Goal: Task Accomplishment & Management: Complete application form

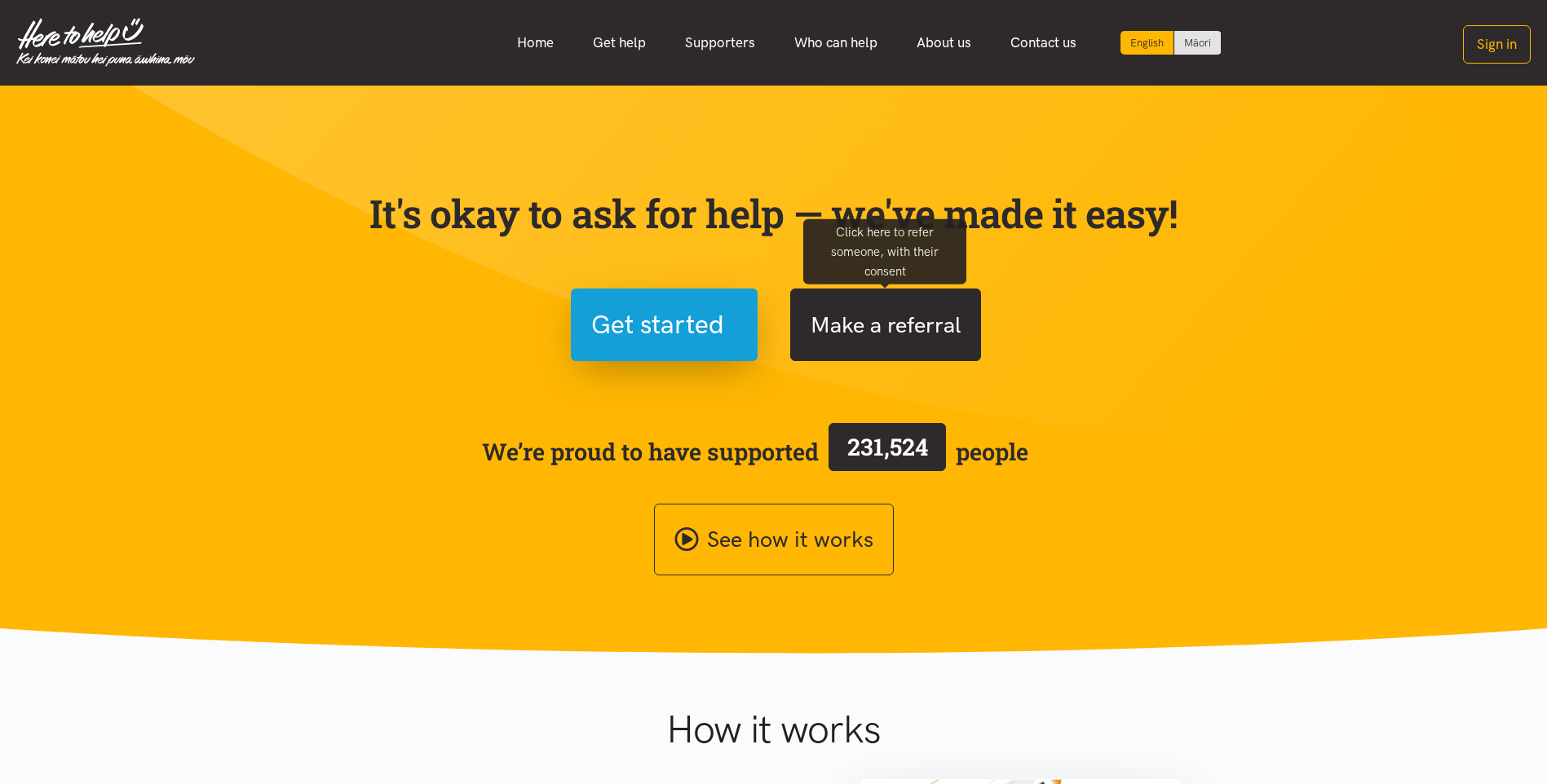
click at [927, 330] on button "Make a referral" at bounding box center [885, 325] width 191 height 72
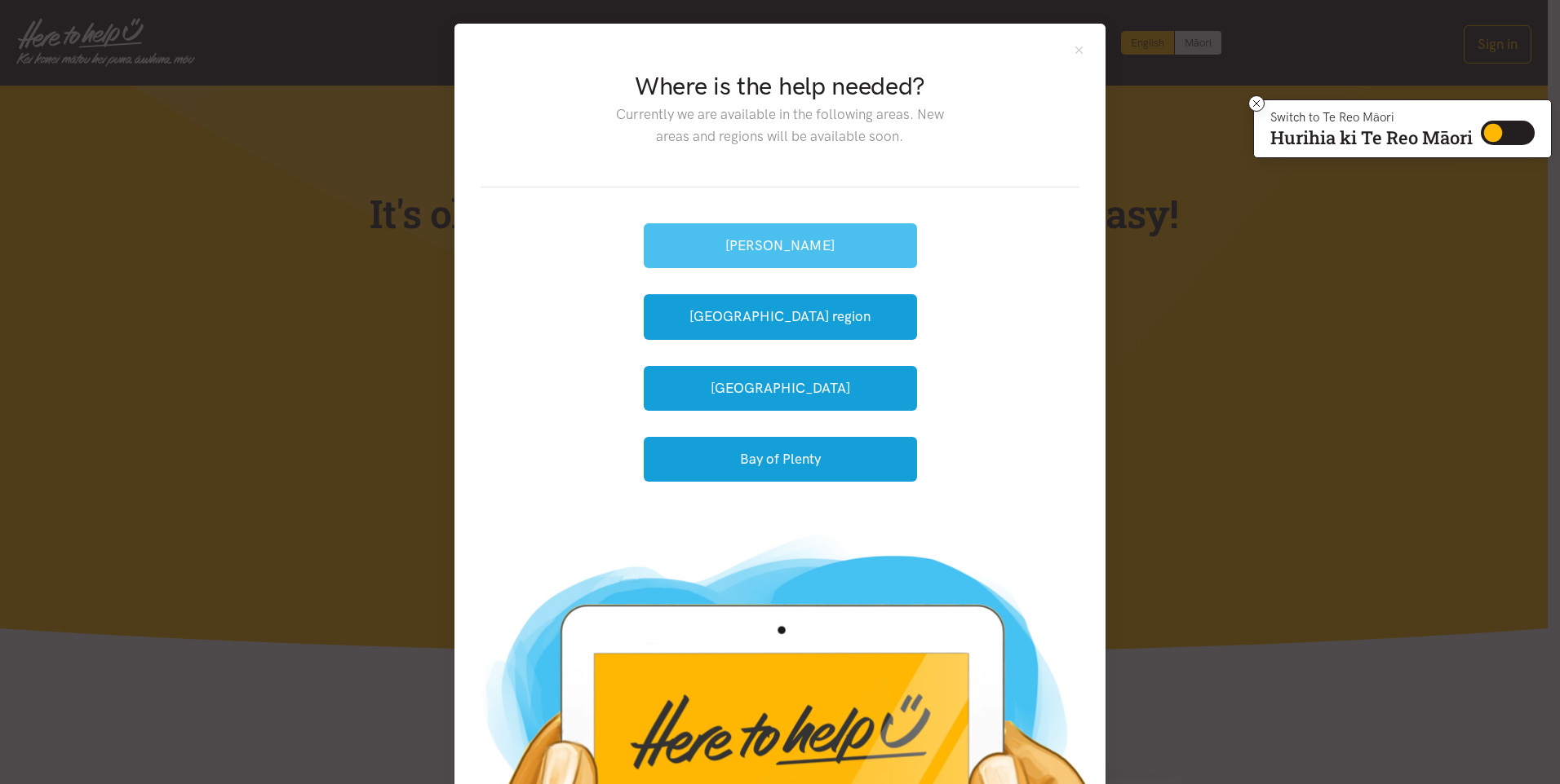
click at [847, 238] on button "[PERSON_NAME]" at bounding box center [780, 245] width 273 height 45
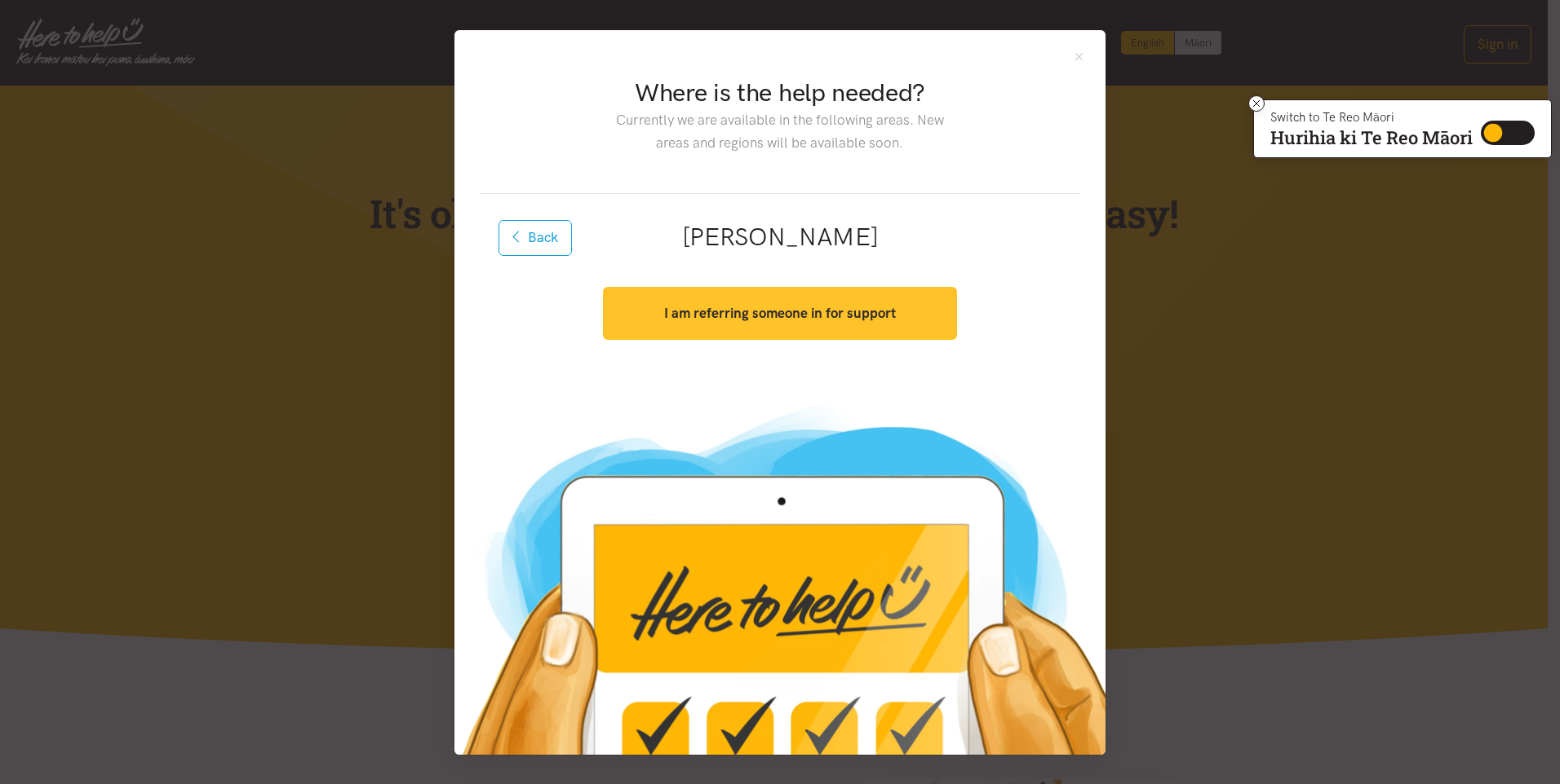
click at [837, 321] on button "I am referring someone in for support" at bounding box center [780, 314] width 354 height 53
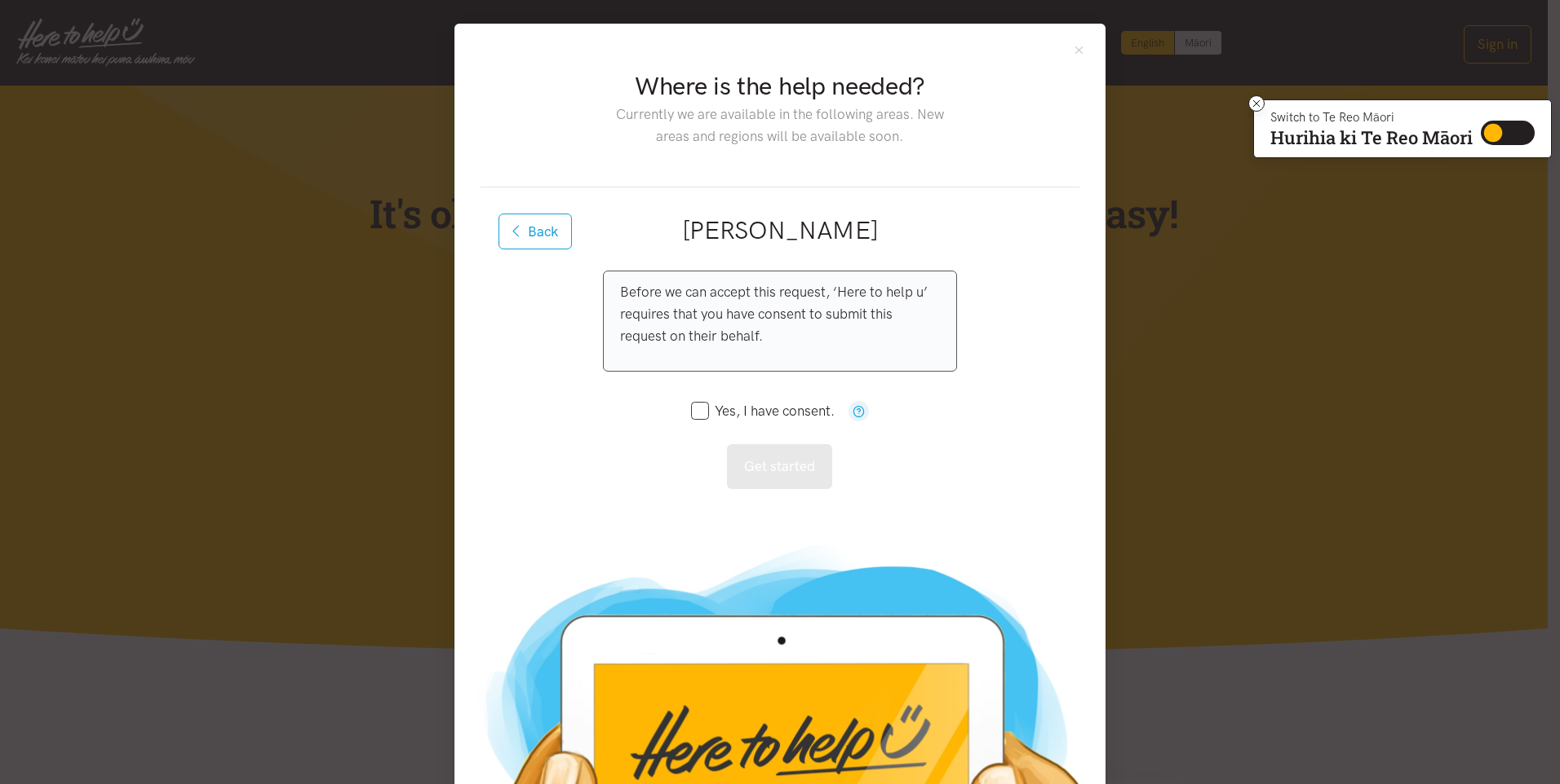
click at [760, 328] on p "Before we can accept this request, ‘Here to help u’ requires that you have cons…" at bounding box center [780, 315] width 319 height 67
drag, startPoint x: 760, startPoint y: 328, endPoint x: 917, endPoint y: 360, distance: 160.2
click at [917, 360] on div "Before we can accept this request, ‘Here to help u’ requires that you have cons…" at bounding box center [780, 321] width 354 height 101
click at [691, 415] on input "Yes, I have consent." at bounding box center [763, 411] width 144 height 14
checkbox input "true"
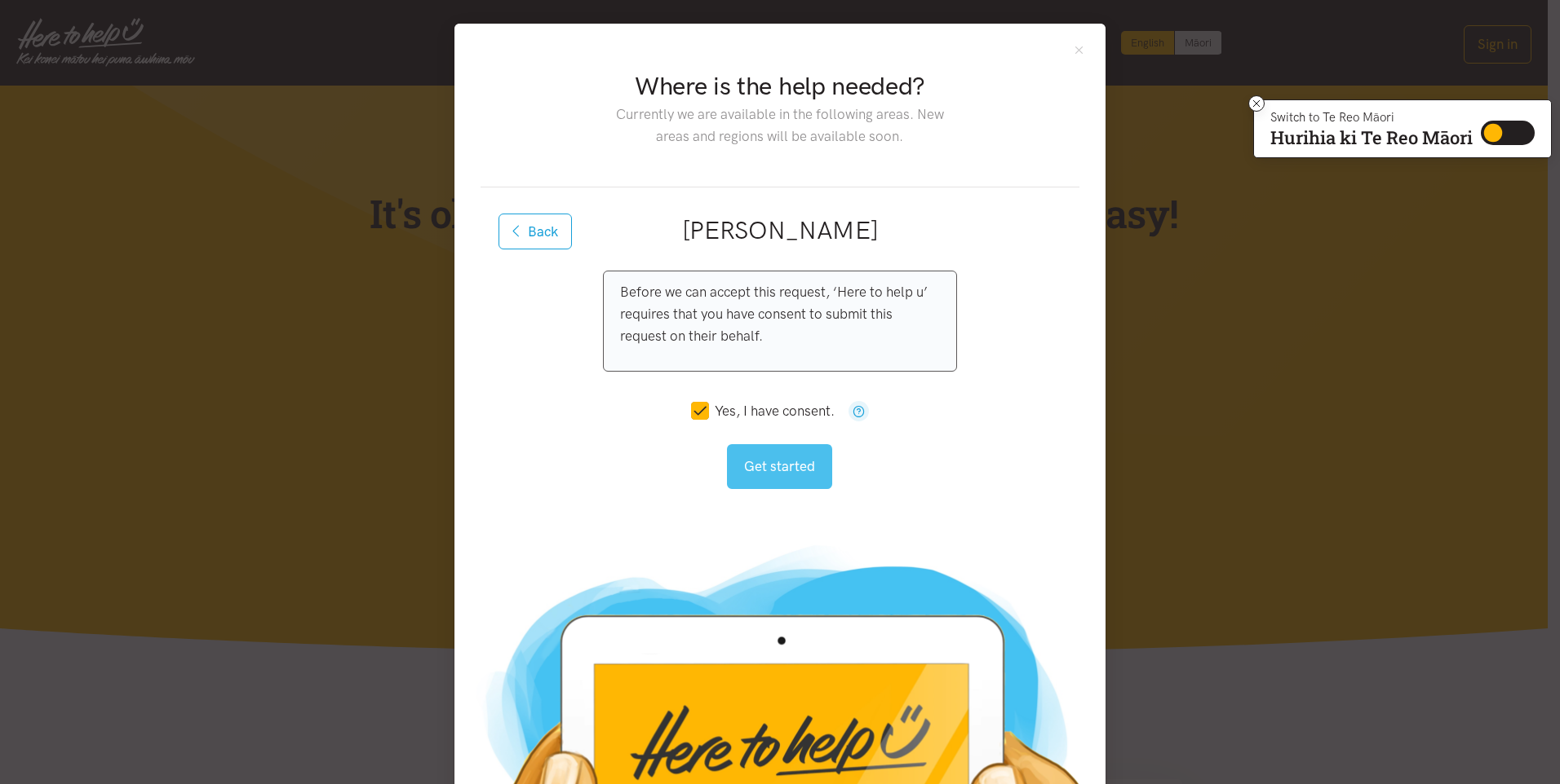
click at [761, 478] on button "Get started" at bounding box center [780, 466] width 105 height 45
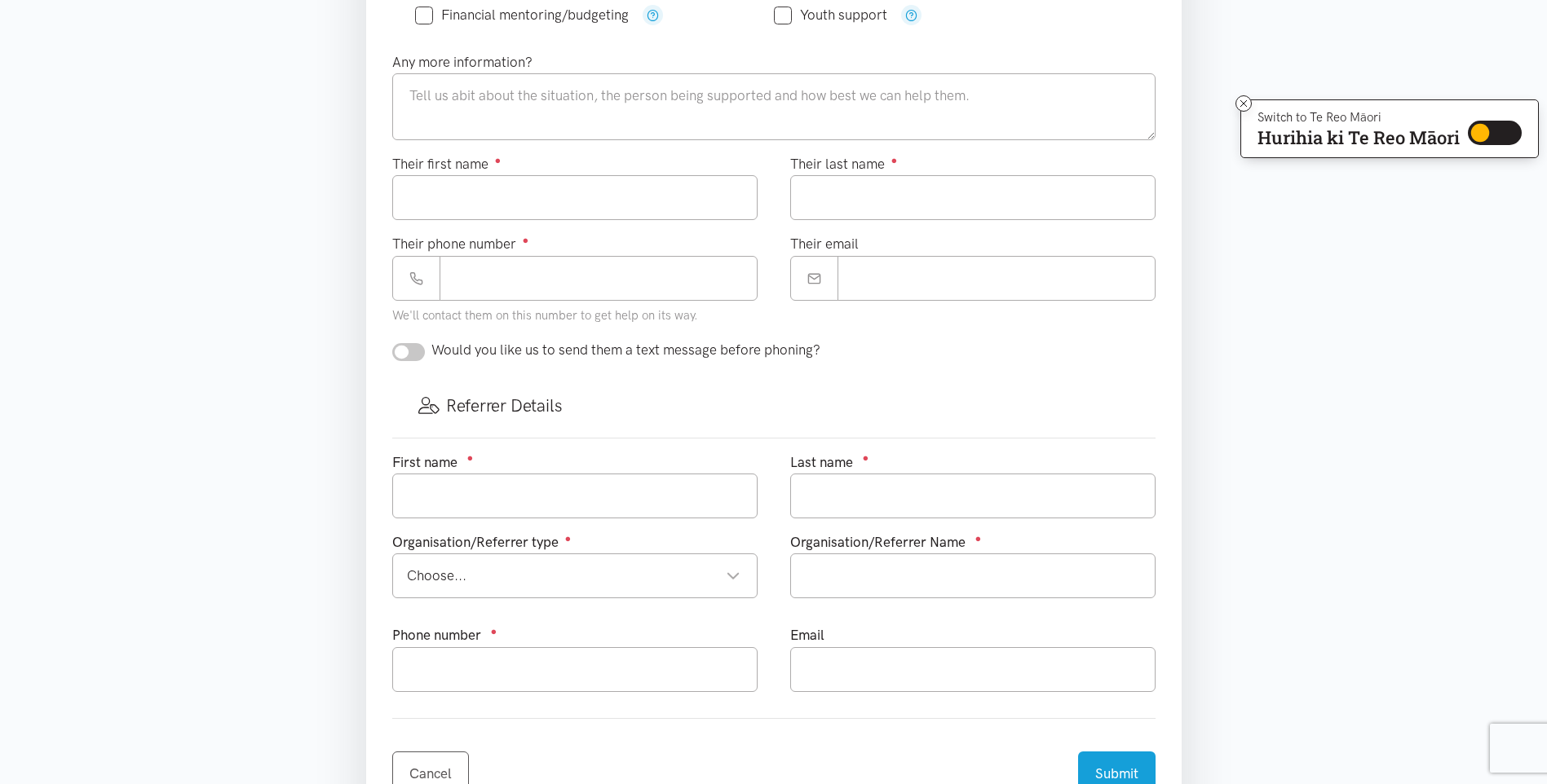
scroll to position [652, 0]
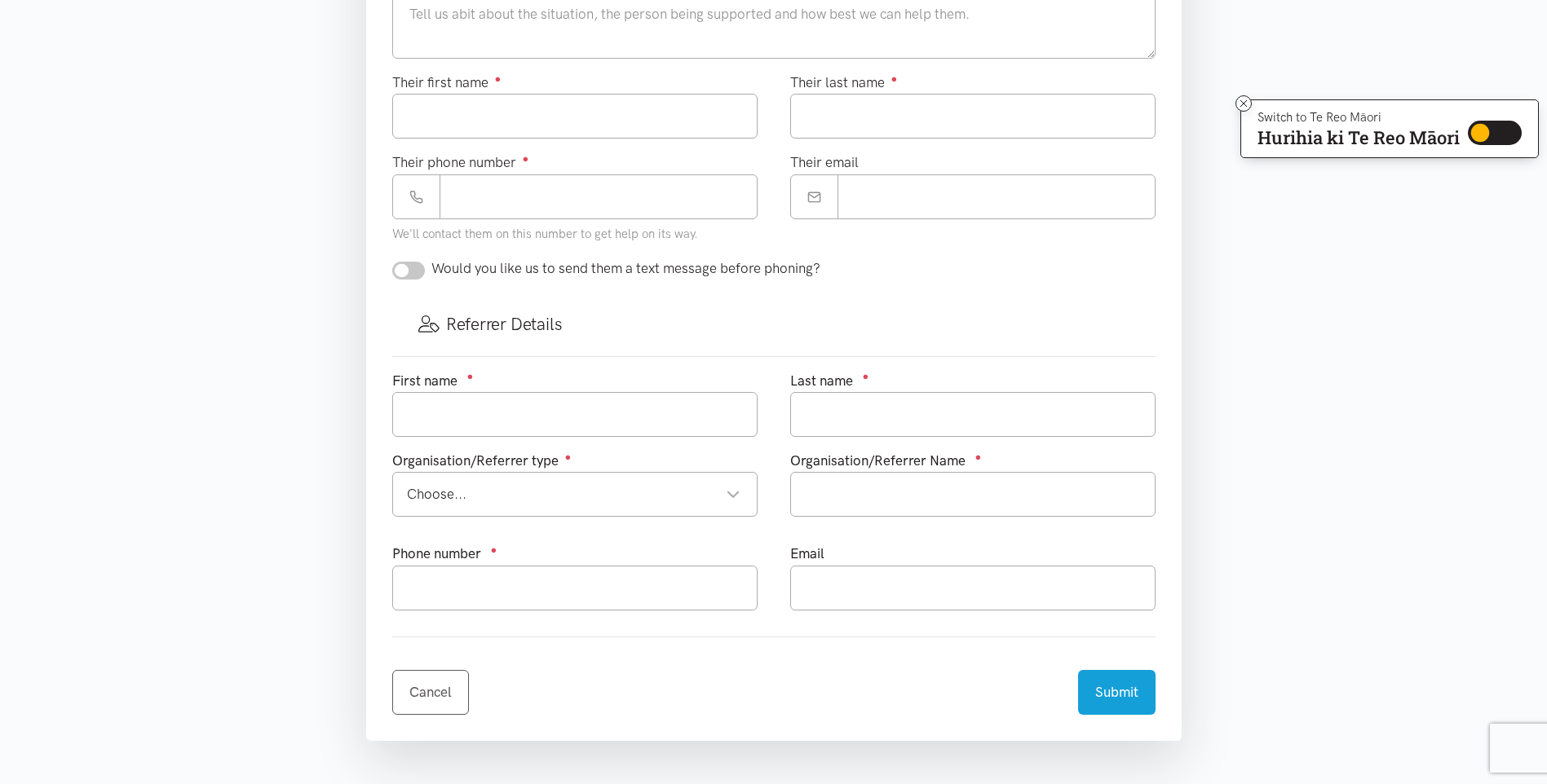
click at [710, 497] on div "Choose..." at bounding box center [573, 494] width 334 height 22
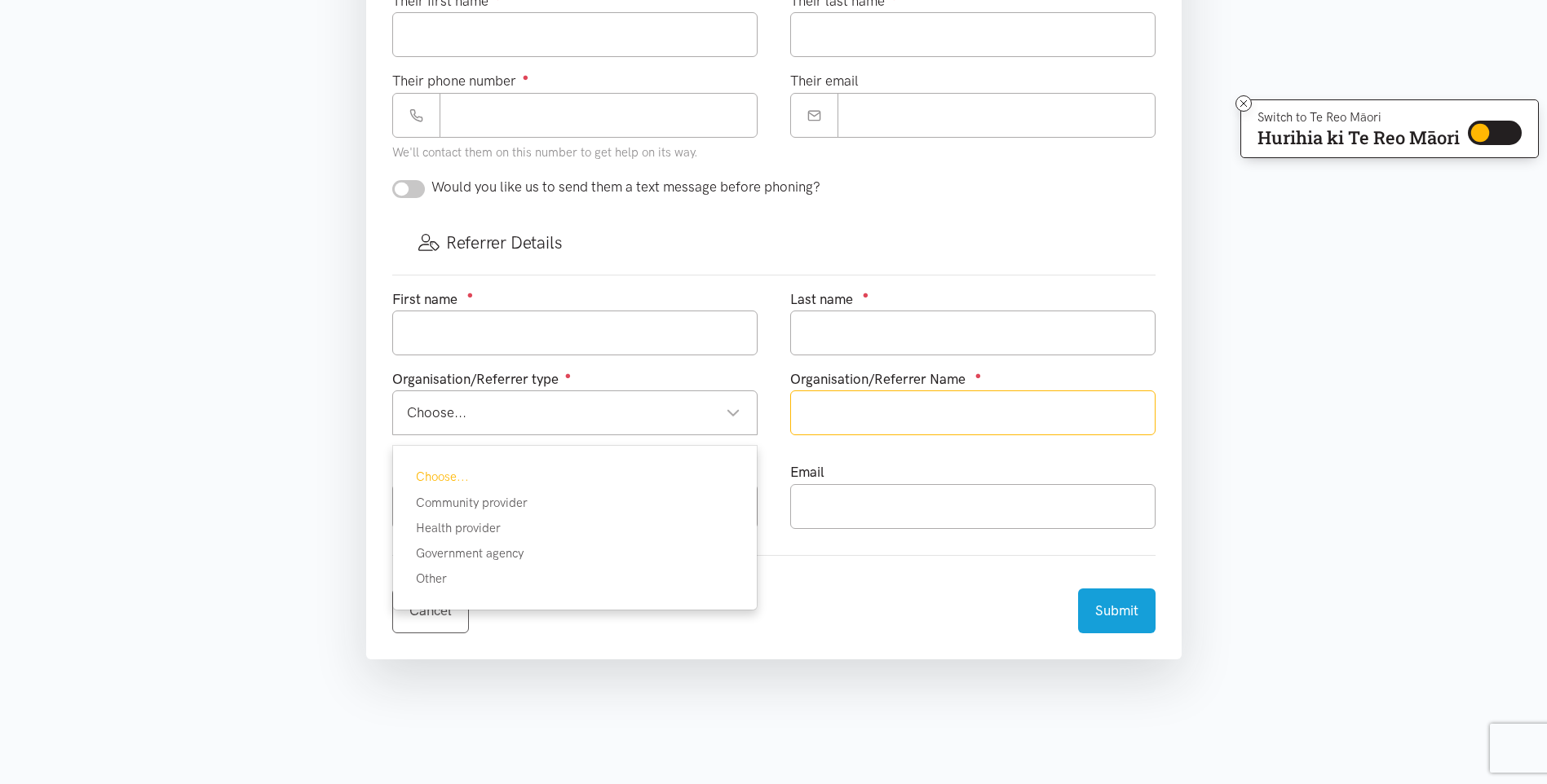
click at [989, 415] on input "text" at bounding box center [973, 412] width 365 height 45
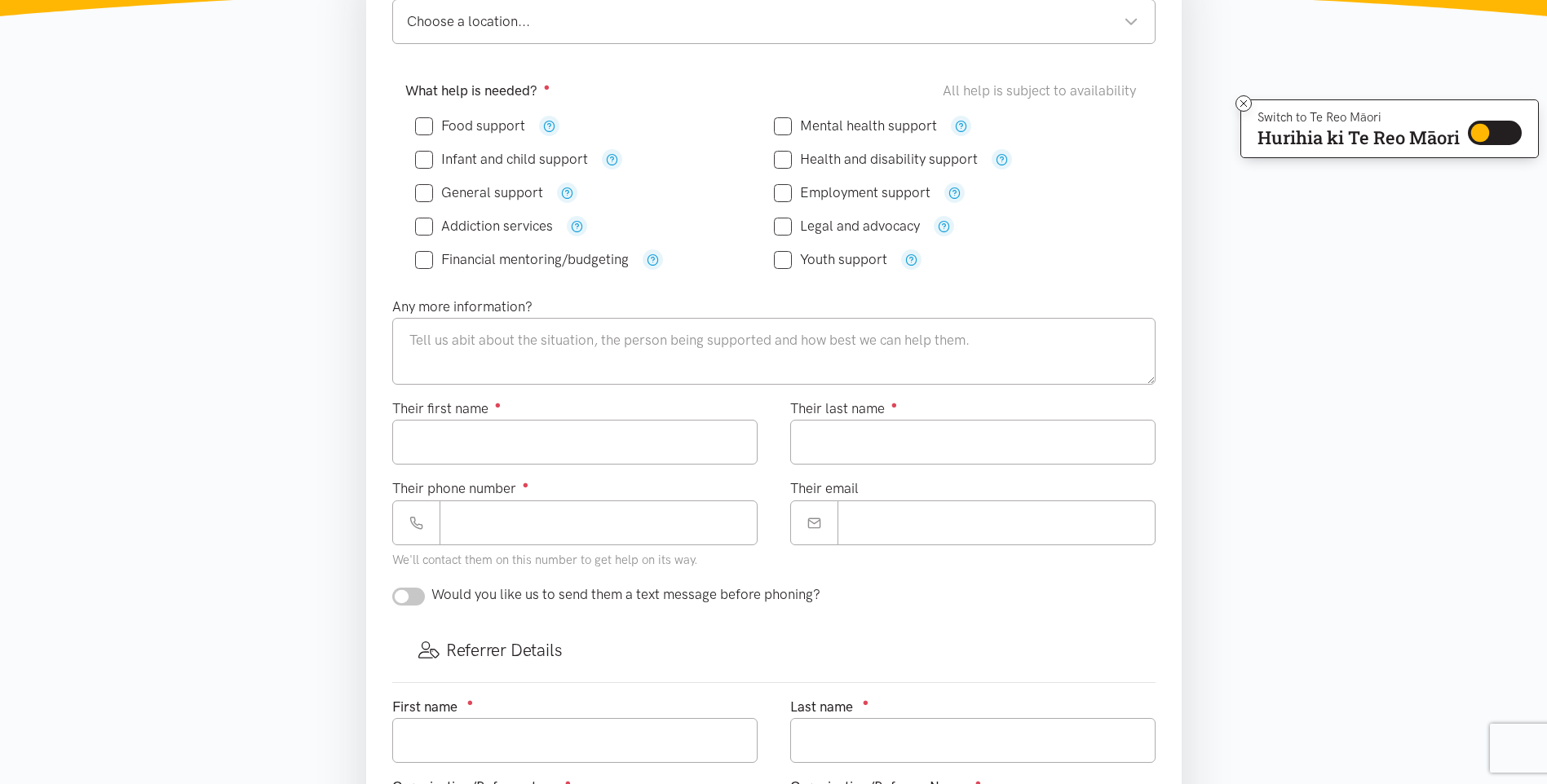
scroll to position [0, 0]
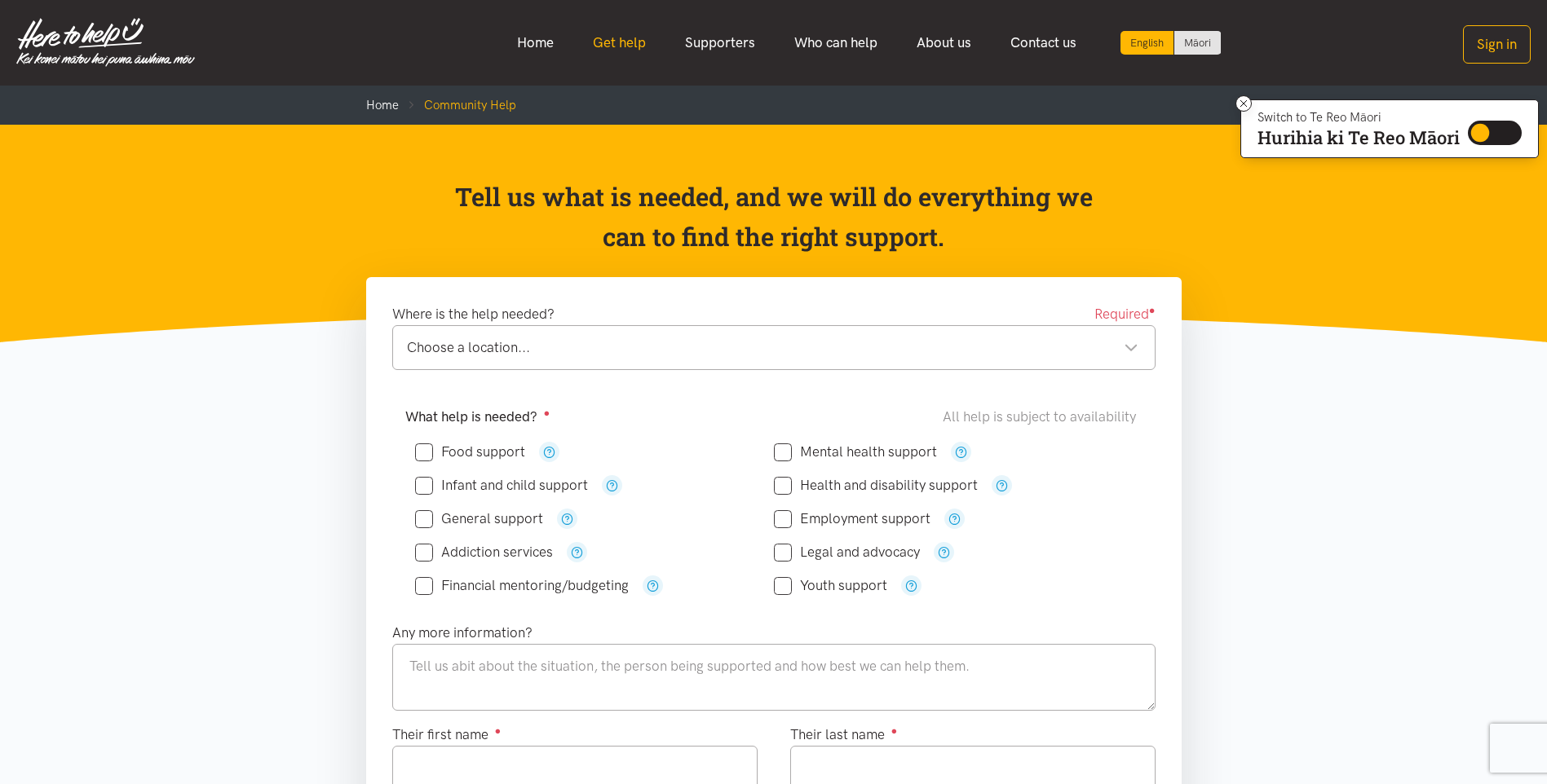
click at [633, 37] on link "Get help" at bounding box center [619, 43] width 92 height 35
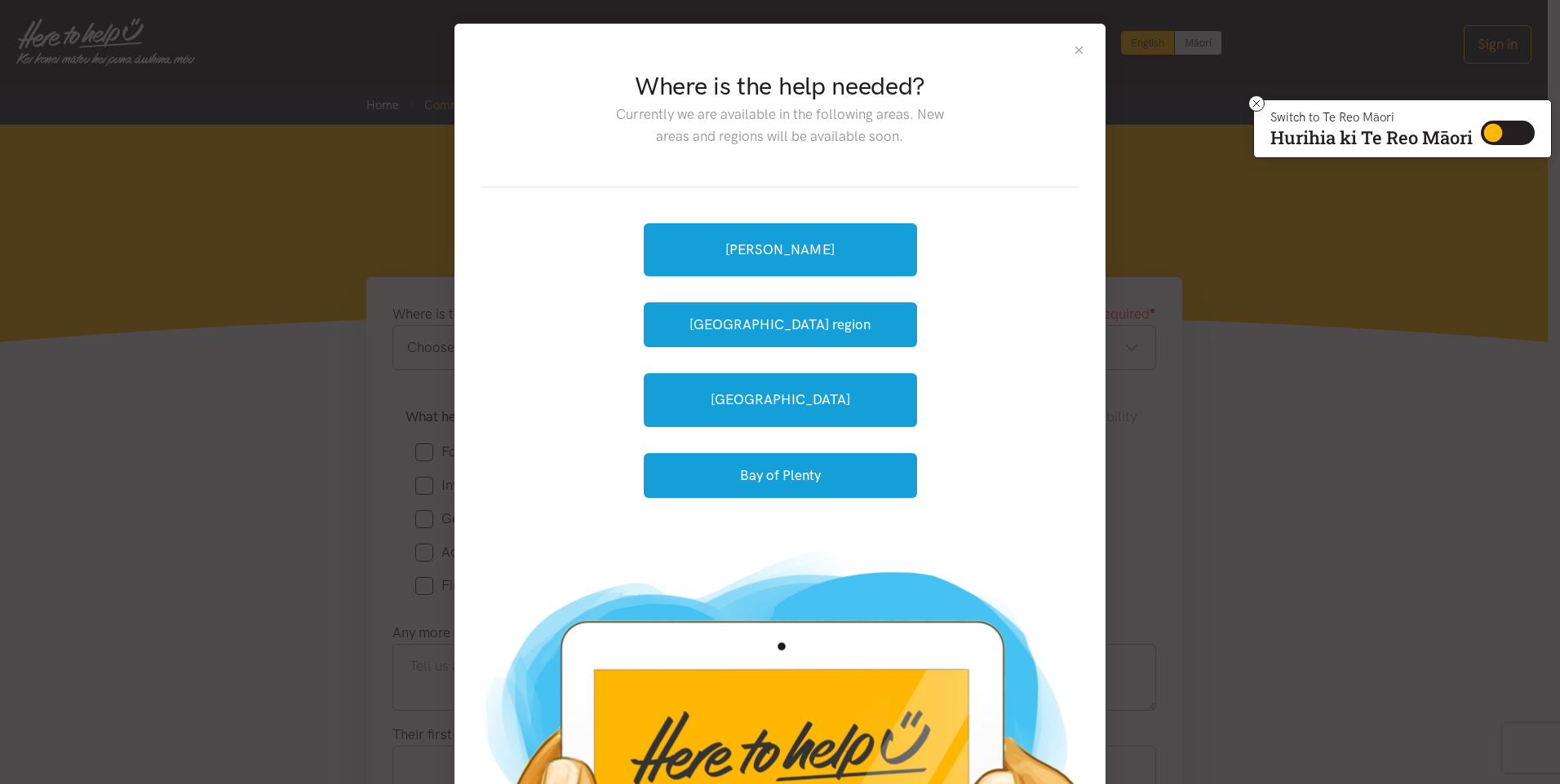
click at [1079, 49] on button "Close" at bounding box center [1079, 50] width 14 height 14
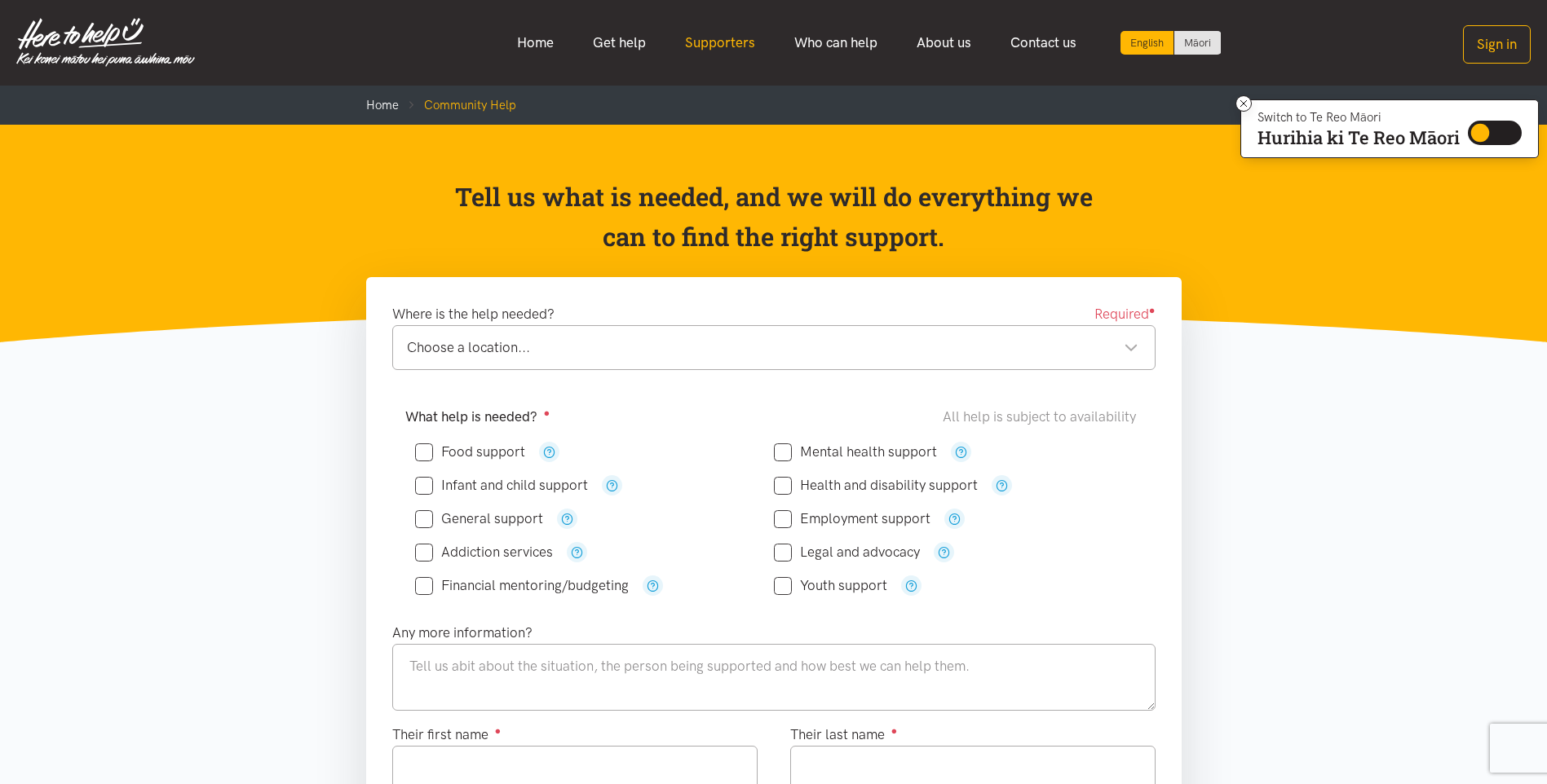
click at [749, 49] on link "Supporters" at bounding box center [720, 43] width 109 height 35
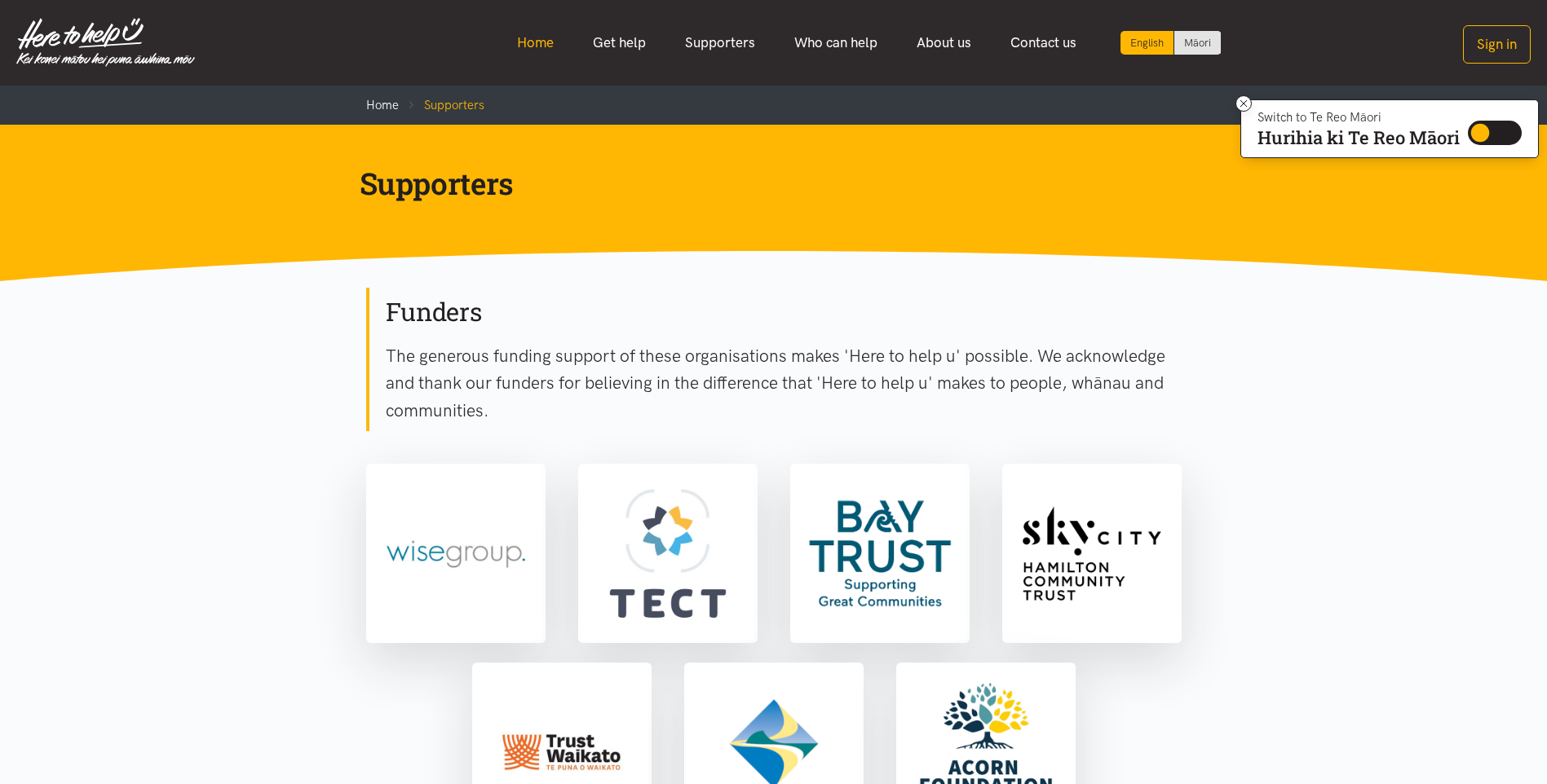
click at [525, 40] on link "Home" at bounding box center [535, 43] width 76 height 35
